Goal: Navigation & Orientation: Find specific page/section

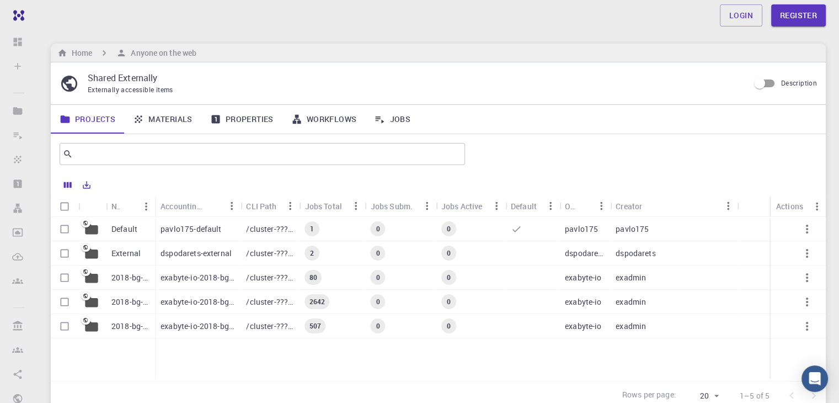
click at [168, 115] on link "Materials" at bounding box center [162, 119] width 77 height 29
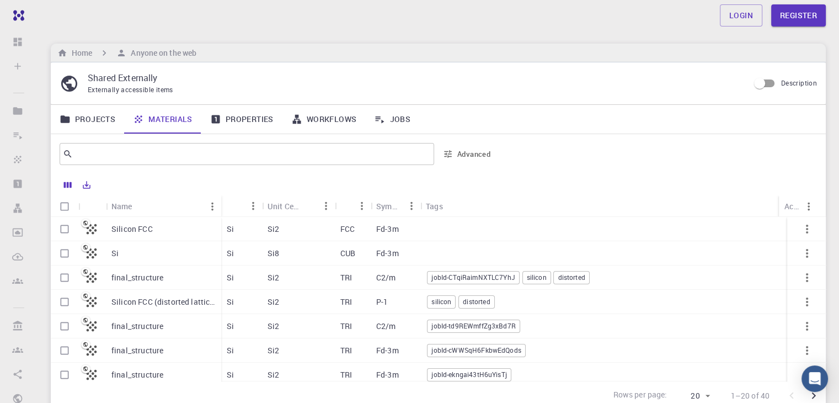
click at [90, 124] on link "Projects" at bounding box center [87, 119] width 73 height 29
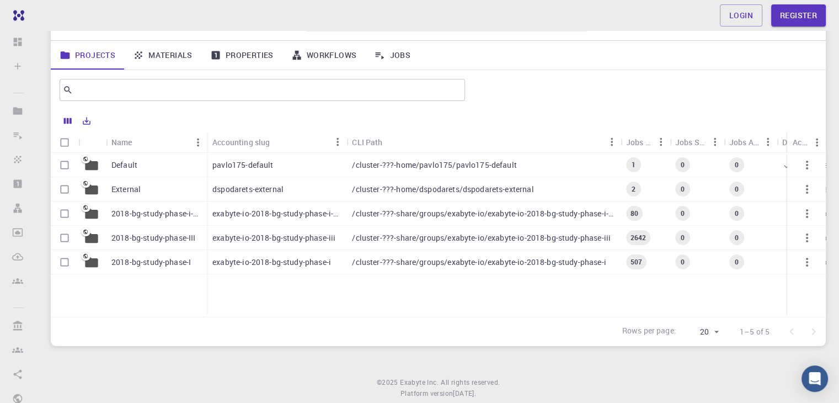
scroll to position [93, 0]
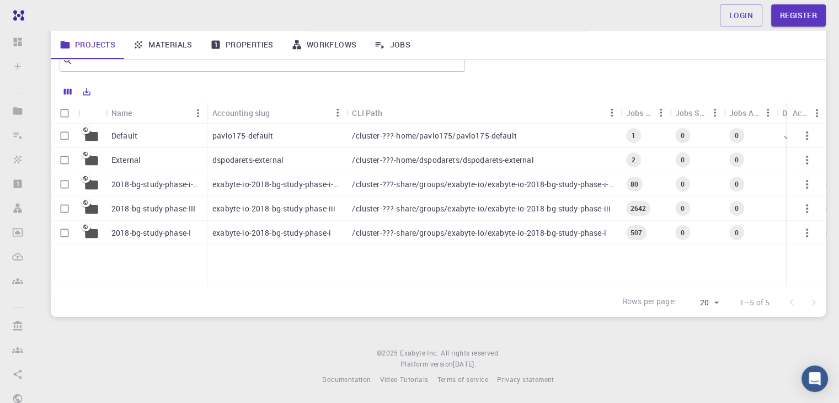
click at [386, 210] on p "/cluster-???-share/groups/exabyte-io/exabyte-io-2018-bg-study-phase-iii" at bounding box center [481, 208] width 259 height 11
